Goal: Find specific page/section: Find specific page/section

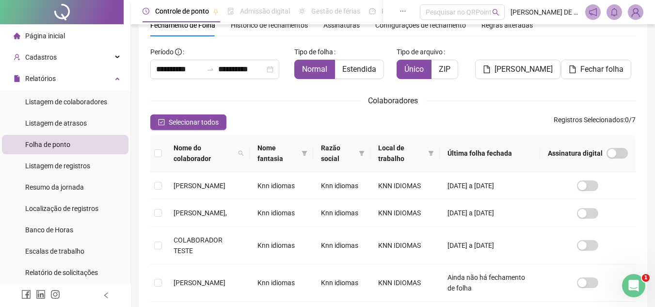
scroll to position [193, 0]
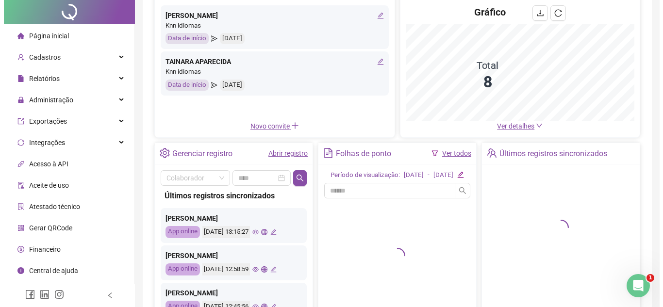
scroll to position [113, 0]
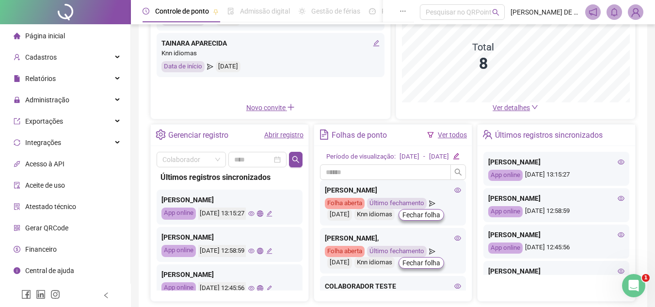
click at [255, 214] on icon "eye" at bounding box center [251, 214] width 6 height 6
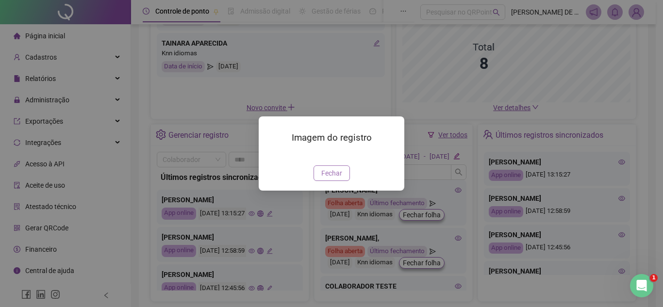
click at [326, 178] on span "Fechar" at bounding box center [331, 173] width 21 height 11
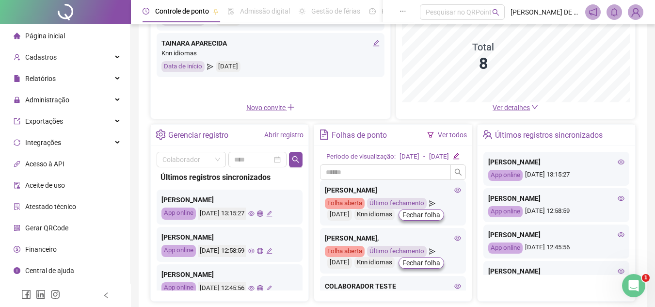
click at [255, 252] on icon "eye" at bounding box center [251, 251] width 6 height 6
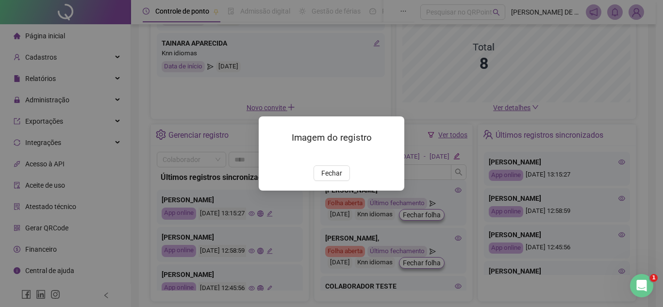
click at [270, 155] on img at bounding box center [270, 155] width 0 height 0
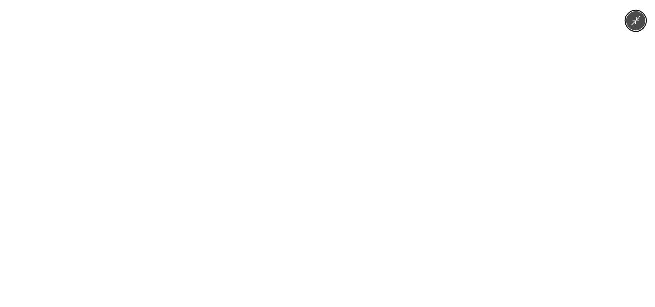
scroll to position [256, 0]
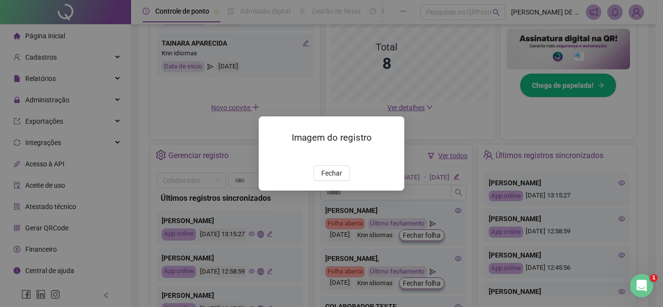
click at [229, 275] on div "Imagem do registro Fechar" at bounding box center [331, 153] width 663 height 307
click at [328, 178] on span "Fechar" at bounding box center [331, 173] width 21 height 11
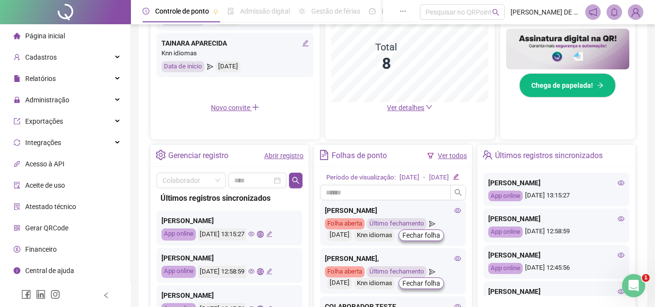
click at [263, 234] on icon "global" at bounding box center [260, 234] width 6 height 6
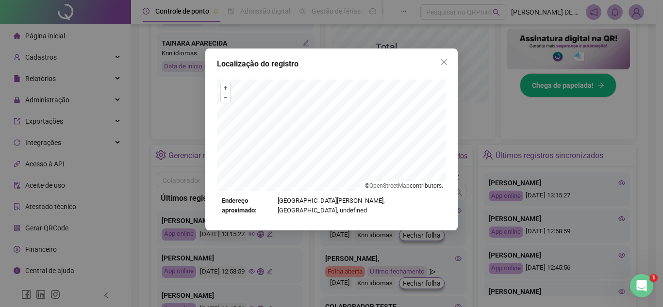
click at [443, 66] on button "Close" at bounding box center [444, 62] width 16 height 16
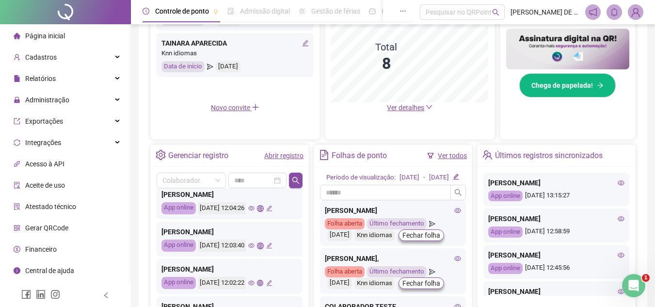
scroll to position [141, 0]
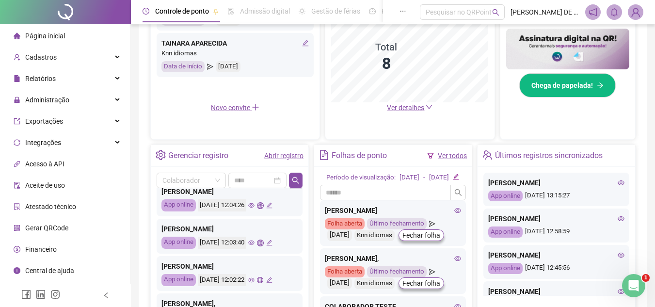
click at [255, 240] on icon "eye" at bounding box center [251, 243] width 6 height 6
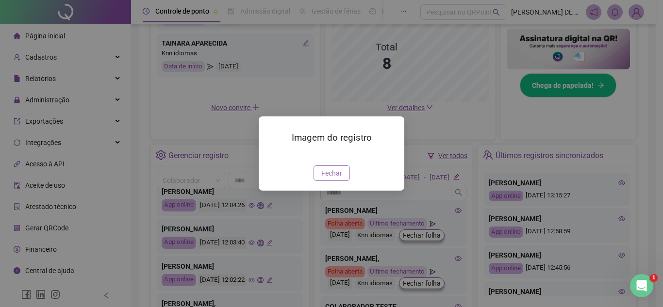
click at [337, 178] on span "Fechar" at bounding box center [331, 173] width 21 height 11
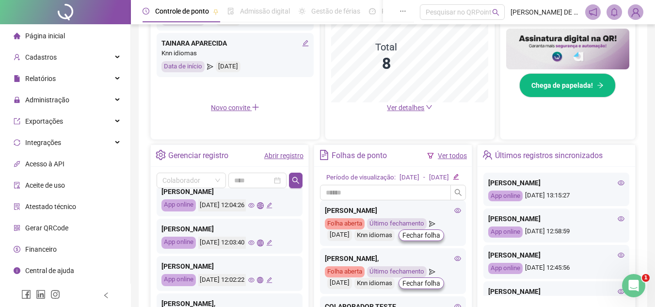
scroll to position [0, 0]
